Goal: Information Seeking & Learning: Learn about a topic

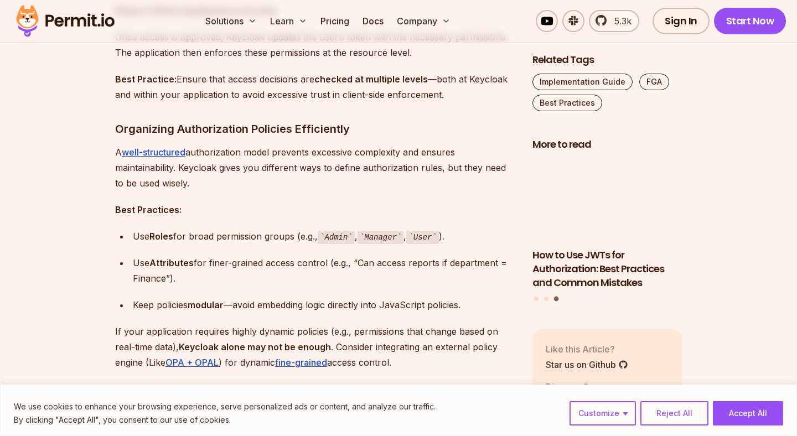
scroll to position [1273, 0]
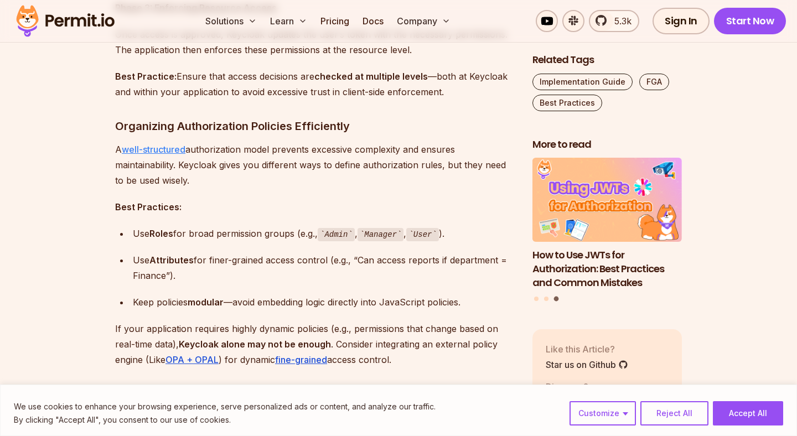
click at [173, 147] on link "well-structured" at bounding box center [154, 149] width 64 height 11
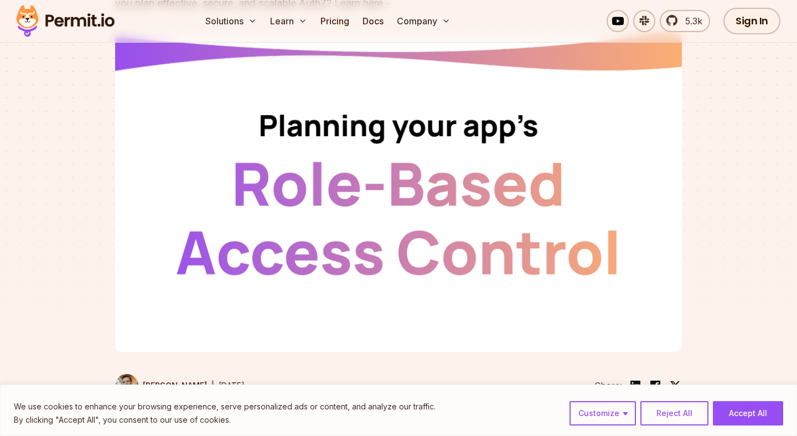
click at [503, 188] on img at bounding box center [398, 192] width 566 height 319
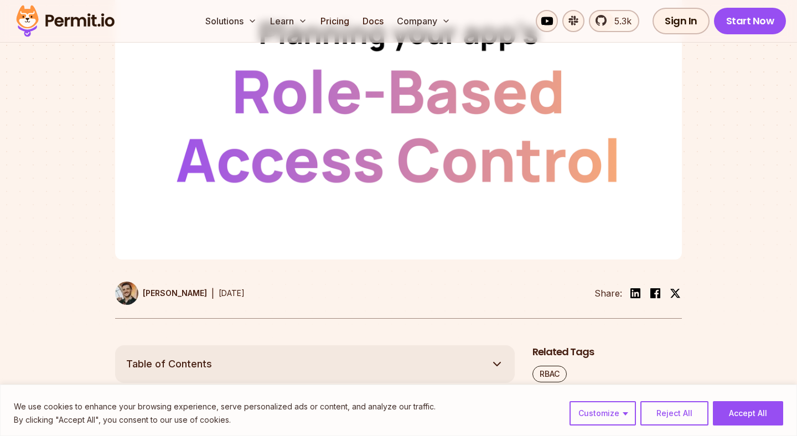
scroll to position [402, 0]
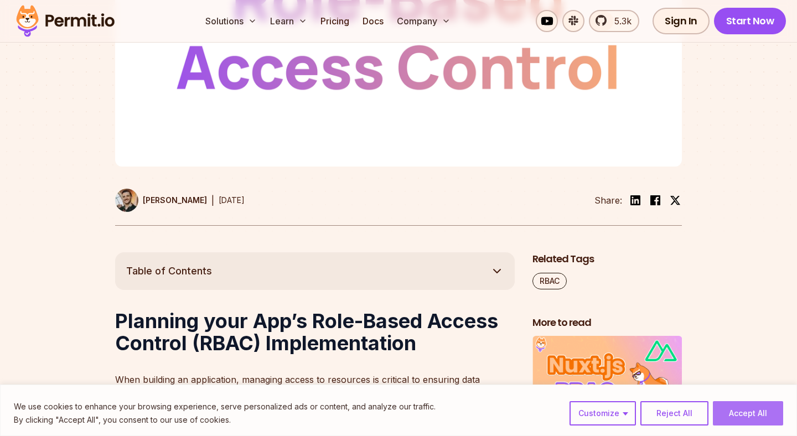
click at [770, 409] on button "Accept All" at bounding box center [748, 413] width 70 height 24
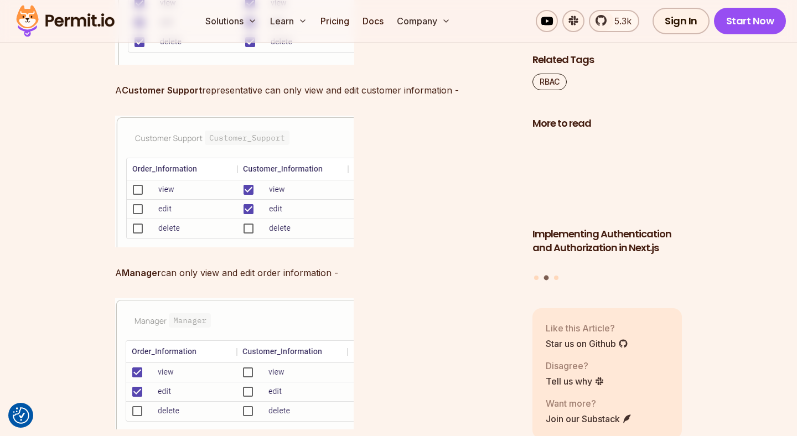
scroll to position [3225, 0]
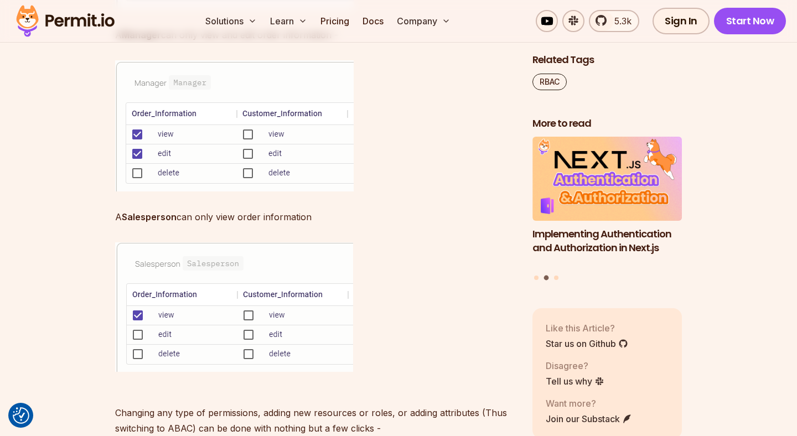
click at [79, 24] on img at bounding box center [65, 21] width 108 height 38
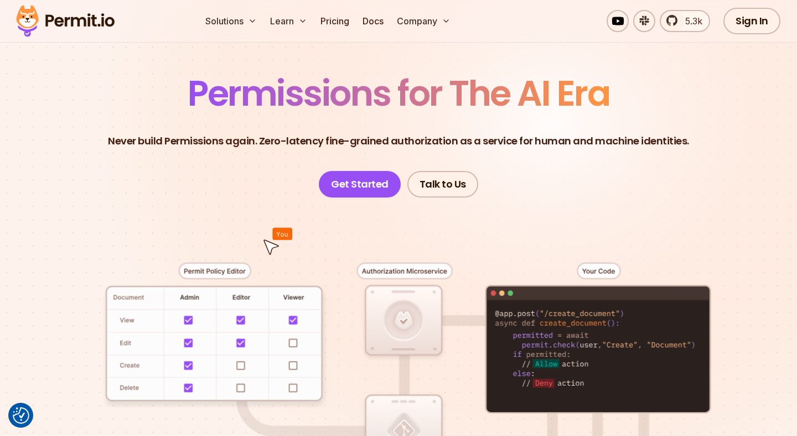
scroll to position [67, 0]
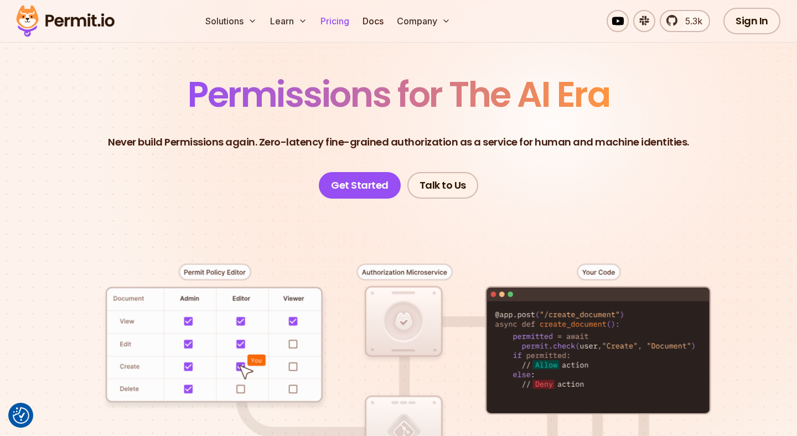
click at [334, 23] on link "Pricing" at bounding box center [335, 21] width 38 height 22
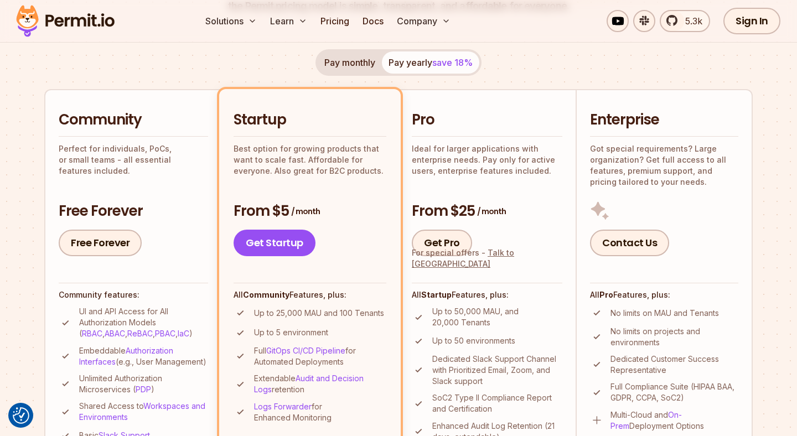
scroll to position [357, 0]
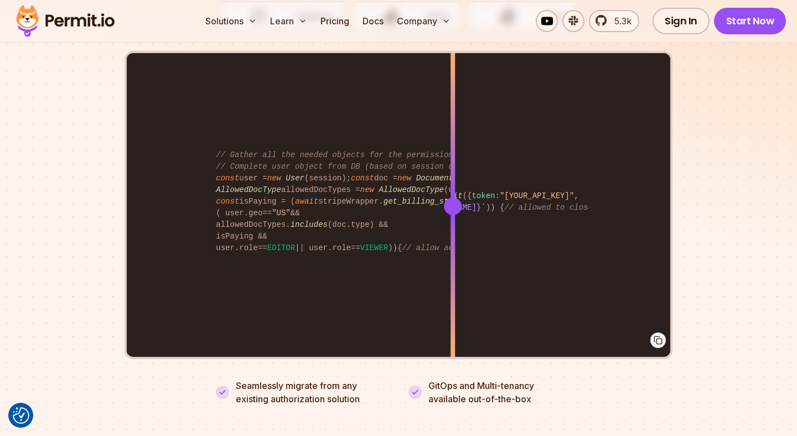
scroll to position [2157, 0]
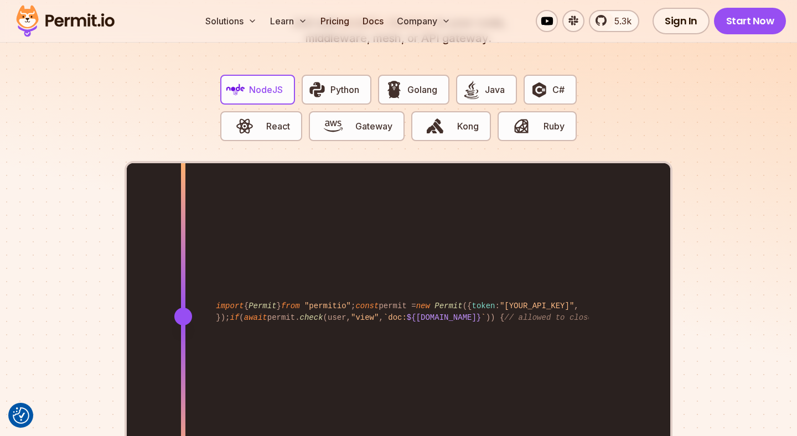
drag, startPoint x: 450, startPoint y: 304, endPoint x: 183, endPoint y: 293, distance: 267.4
click at [183, 293] on div at bounding box center [183, 315] width 4 height 305
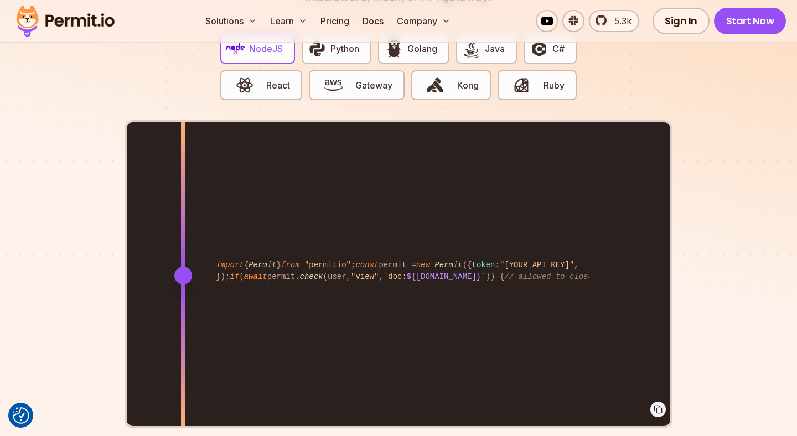
scroll to position [2201, 0]
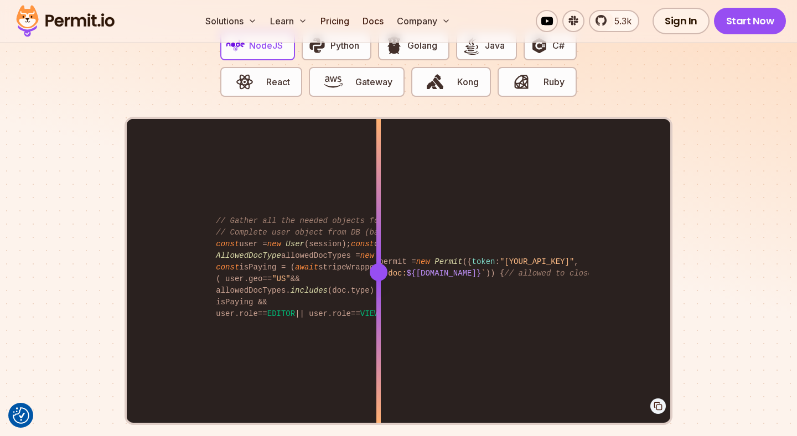
drag, startPoint x: 185, startPoint y: 261, endPoint x: 378, endPoint y: 249, distance: 194.0
click at [378, 249] on div at bounding box center [378, 271] width 4 height 305
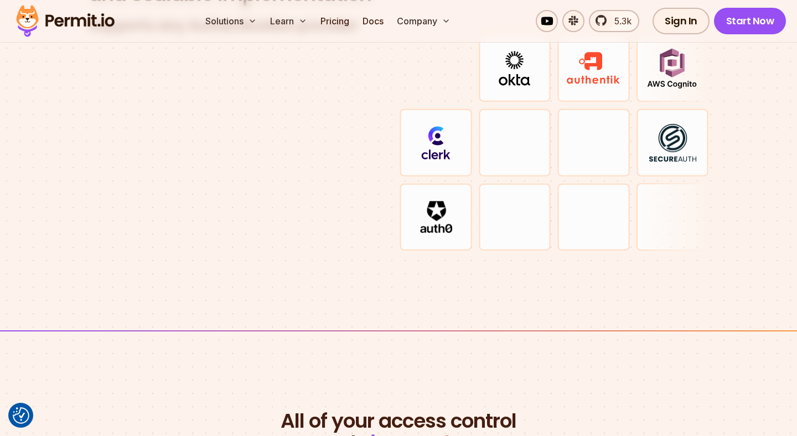
scroll to position [3325, 0]
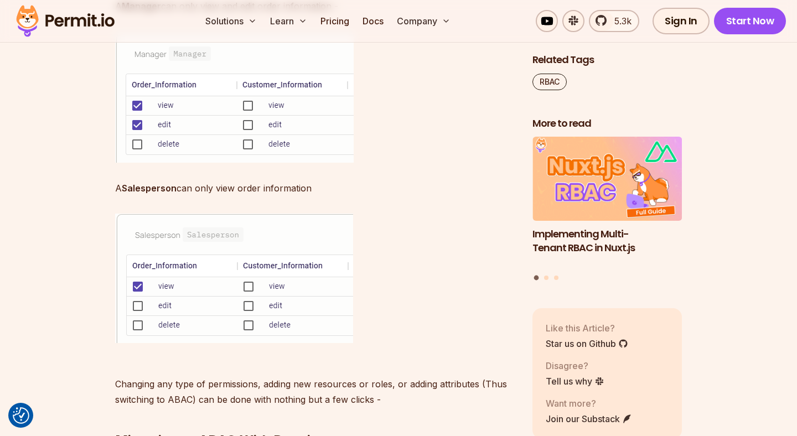
scroll to position [3225, 0]
